Goal: Find specific page/section: Find specific page/section

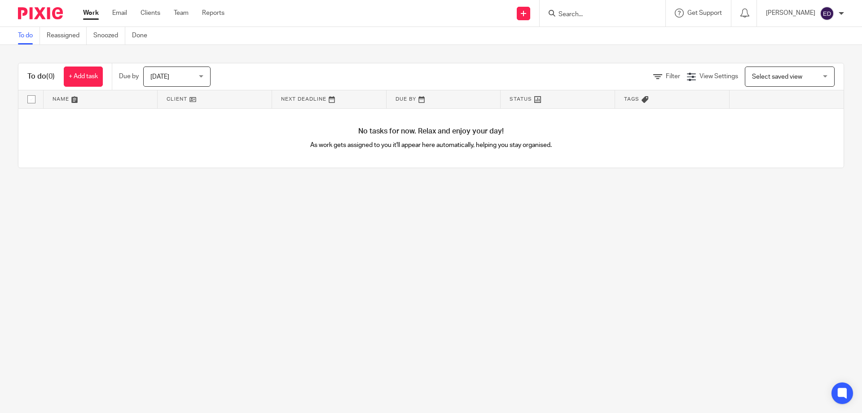
click at [609, 18] on input "Search" at bounding box center [598, 15] width 81 height 8
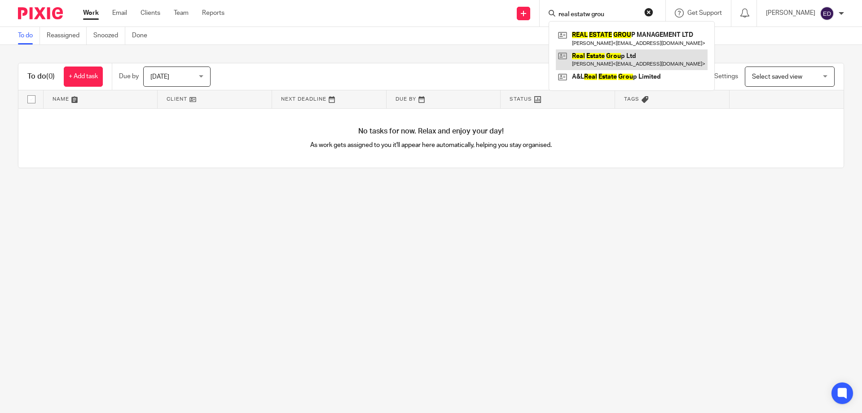
type input "real estatw grou"
click at [659, 59] on link at bounding box center [632, 59] width 152 height 21
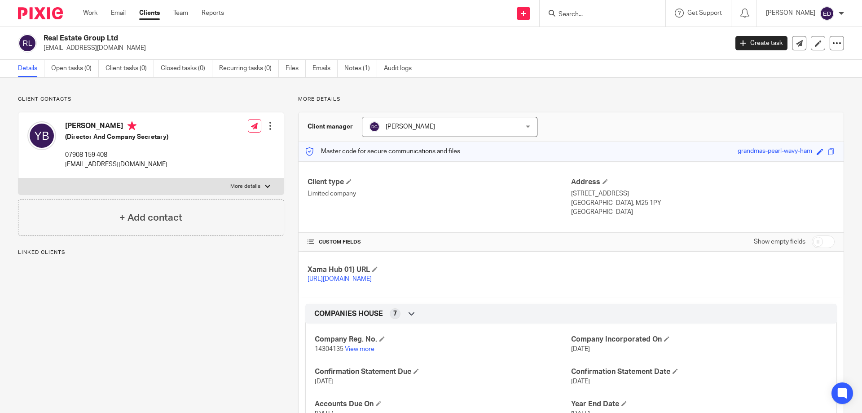
click at [442, 126] on span "[PERSON_NAME]" at bounding box center [436, 126] width 135 height 19
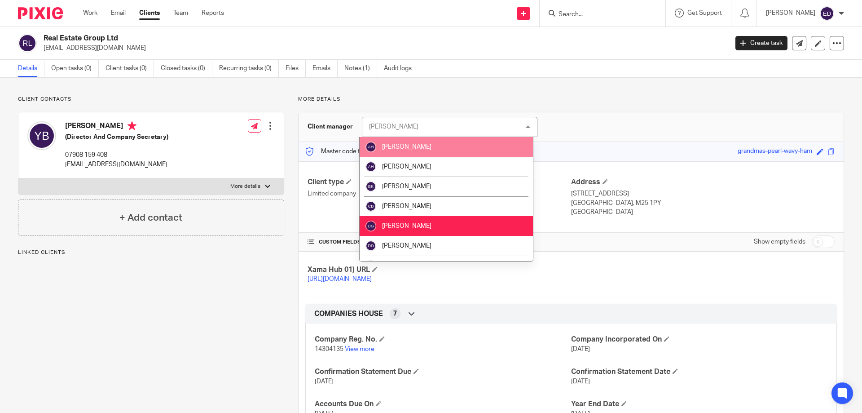
click at [579, 96] on p "More details" at bounding box center [571, 99] width 546 height 7
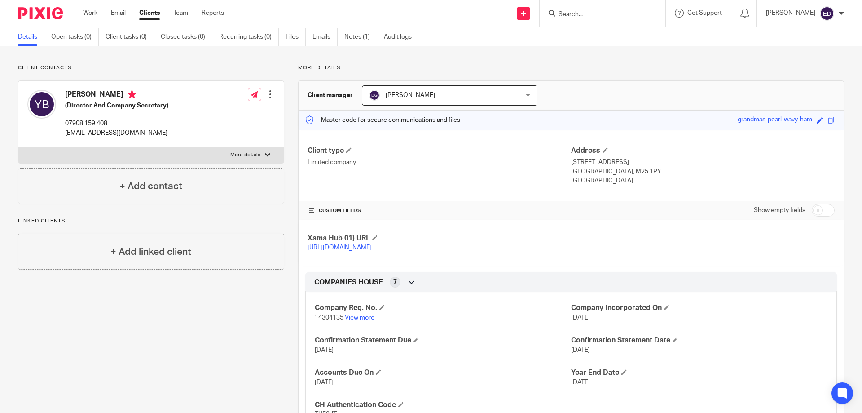
scroll to position [45, 0]
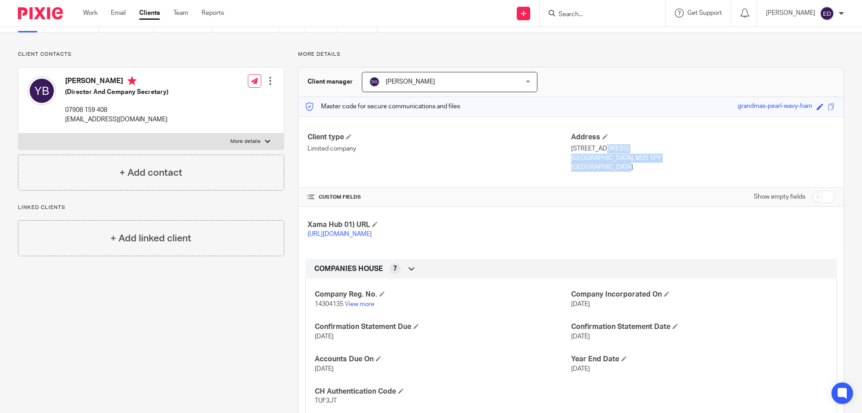
drag, startPoint x: 569, startPoint y: 148, endPoint x: 589, endPoint y: 169, distance: 29.2
click at [589, 169] on div "Address [STREET_ADDRESS] [GEOGRAPHIC_DATA], M25 1PY [GEOGRAPHIC_DATA]" at bounding box center [703, 152] width 264 height 40
click at [571, 149] on p "[STREET_ADDRESS]" at bounding box center [703, 148] width 264 height 9
drag, startPoint x: 565, startPoint y: 146, endPoint x: 590, endPoint y: 168, distance: 33.4
click at [590, 168] on div "Client type Limited company Address [STREET_ADDRESS] [GEOGRAPHIC_DATA], M25 1PY…" at bounding box center [571, 152] width 545 height 72
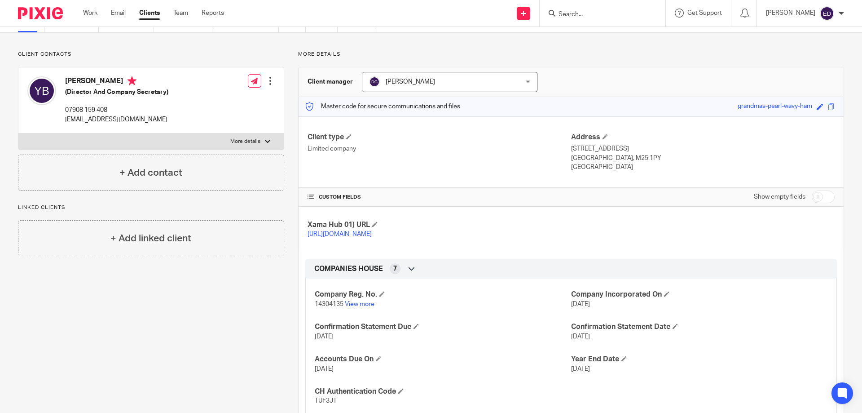
copy div "Address [STREET_ADDRESS]"
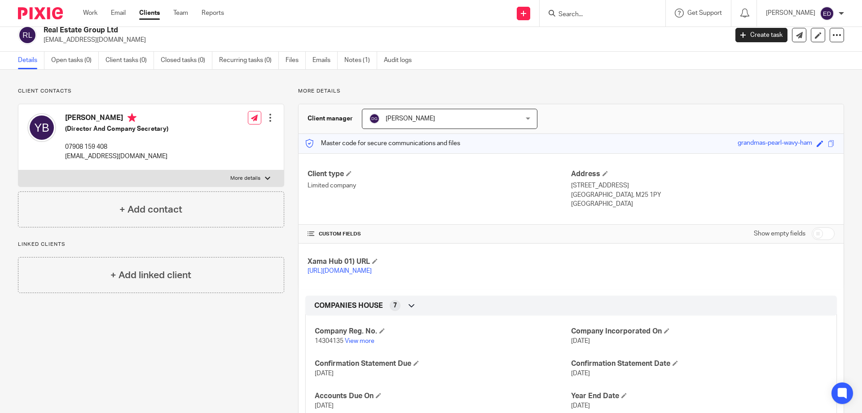
scroll to position [0, 0]
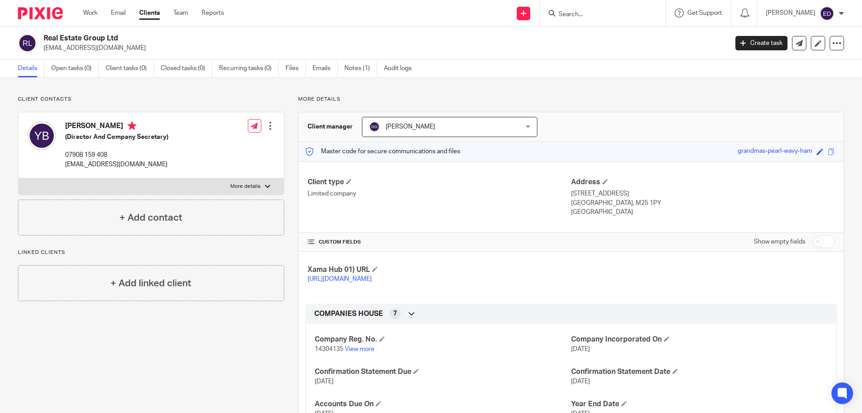
click at [465, 119] on span "[PERSON_NAME]" at bounding box center [436, 126] width 135 height 19
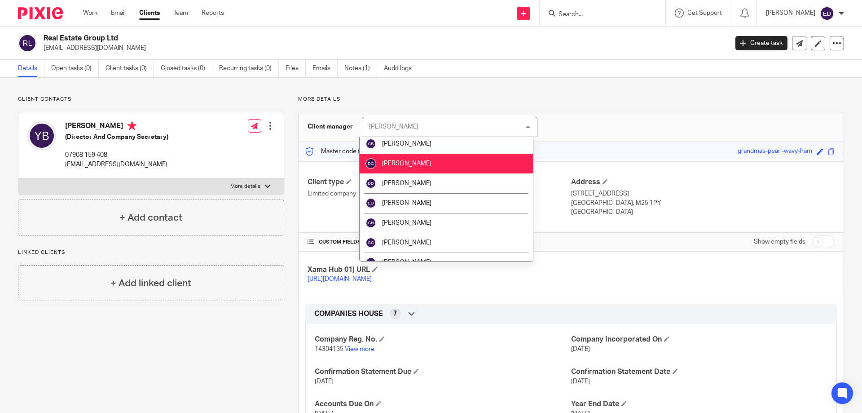
scroll to position [77, 0]
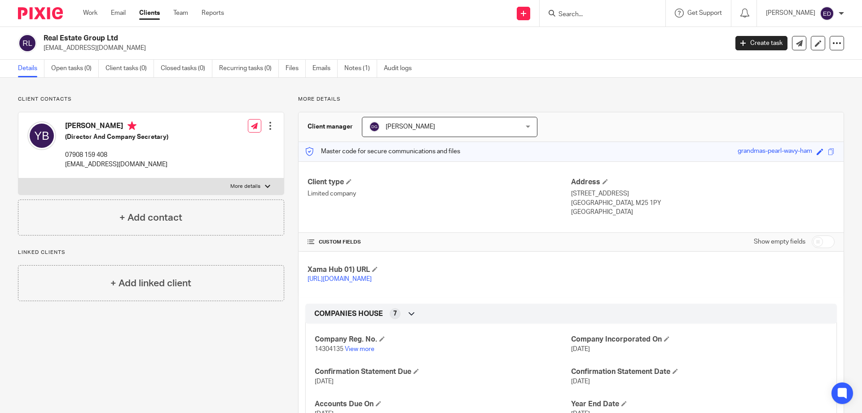
click at [658, 65] on div "Details Open tasks (0) Client tasks (0) Closed tasks (0) Recurring tasks (0) Fi…" at bounding box center [431, 69] width 862 height 18
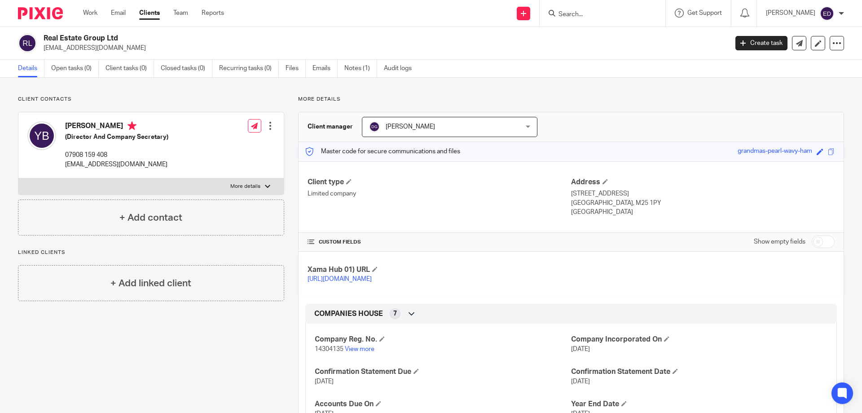
click at [734, 102] on p "More details" at bounding box center [571, 99] width 546 height 7
